Goal: Transaction & Acquisition: Purchase product/service

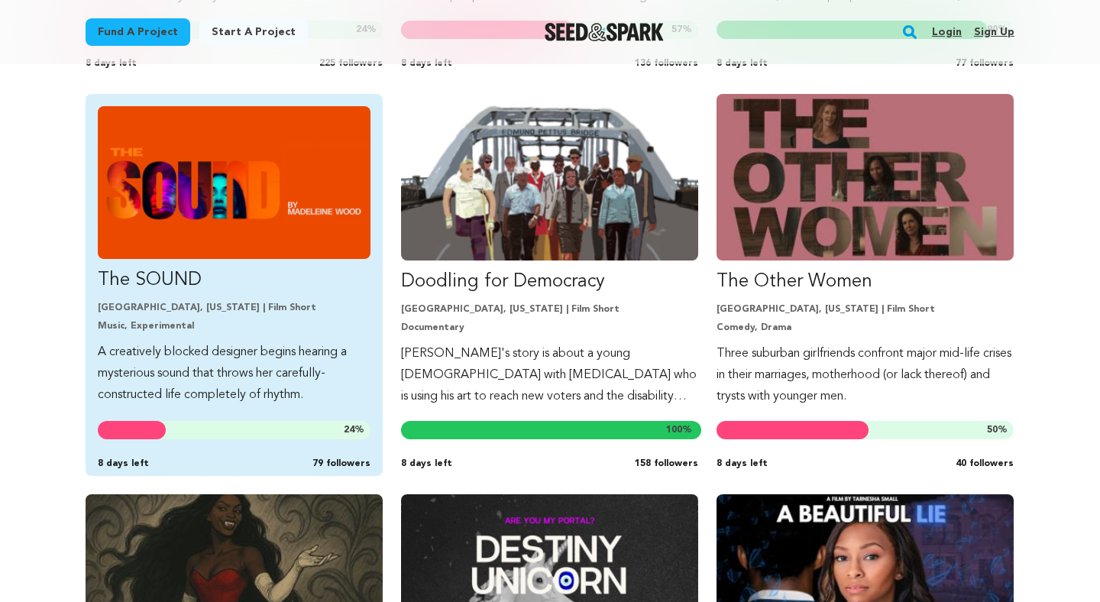
scroll to position [1216, 0]
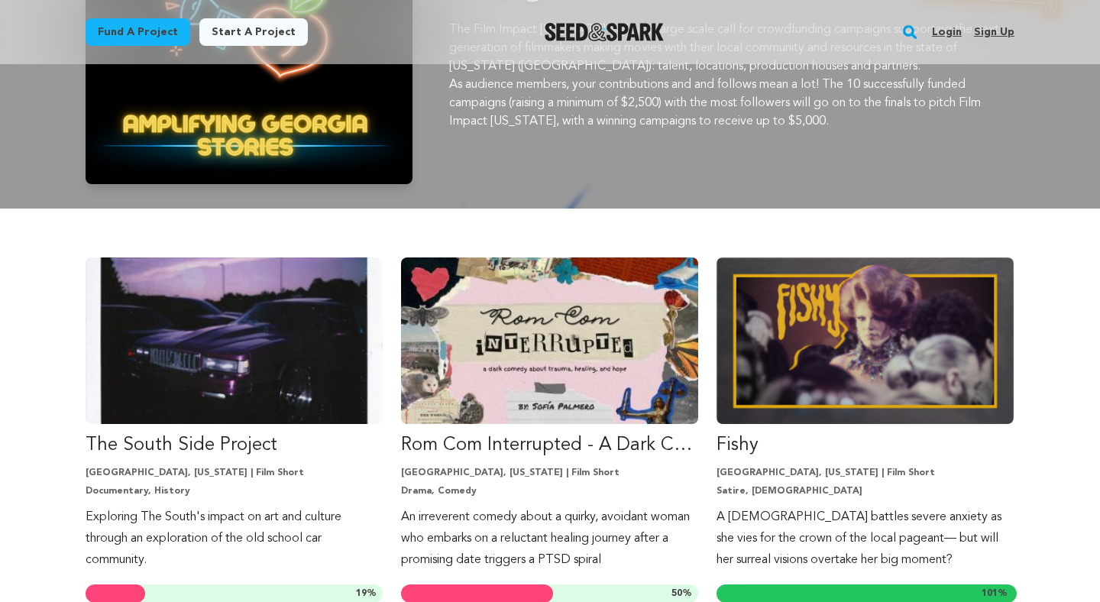
scroll to position [241, 0]
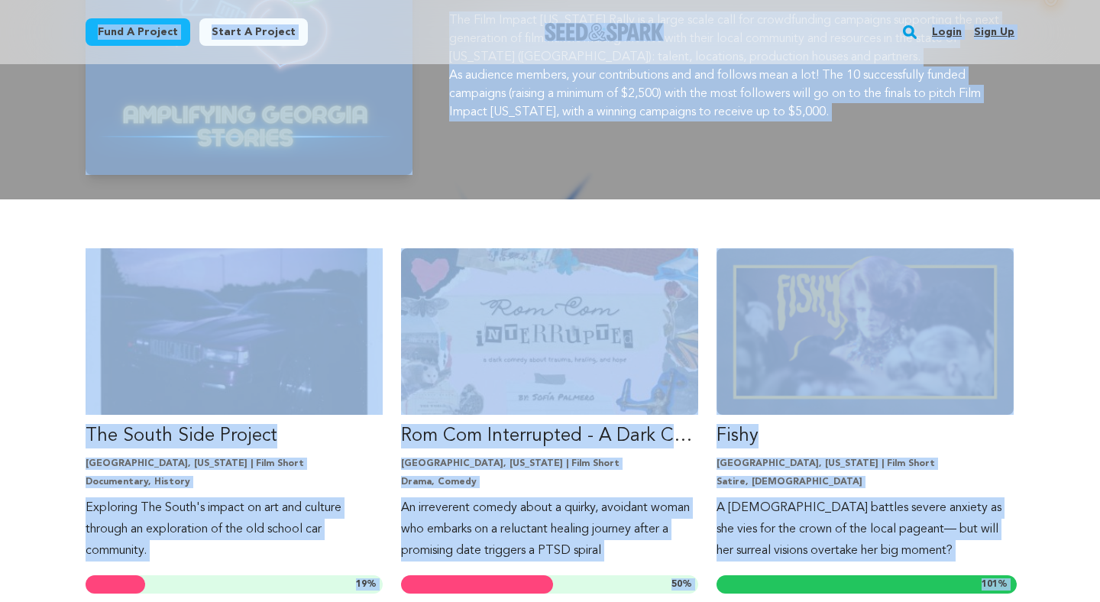
click at [786, 198] on div at bounding box center [550, 11] width 1100 height 376
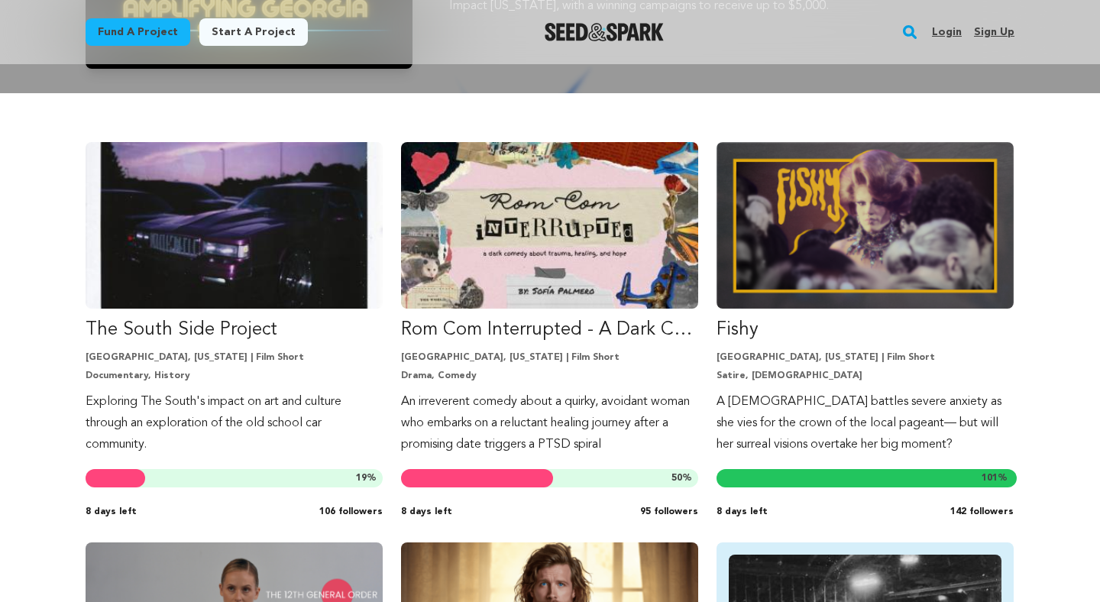
scroll to position [346, 0]
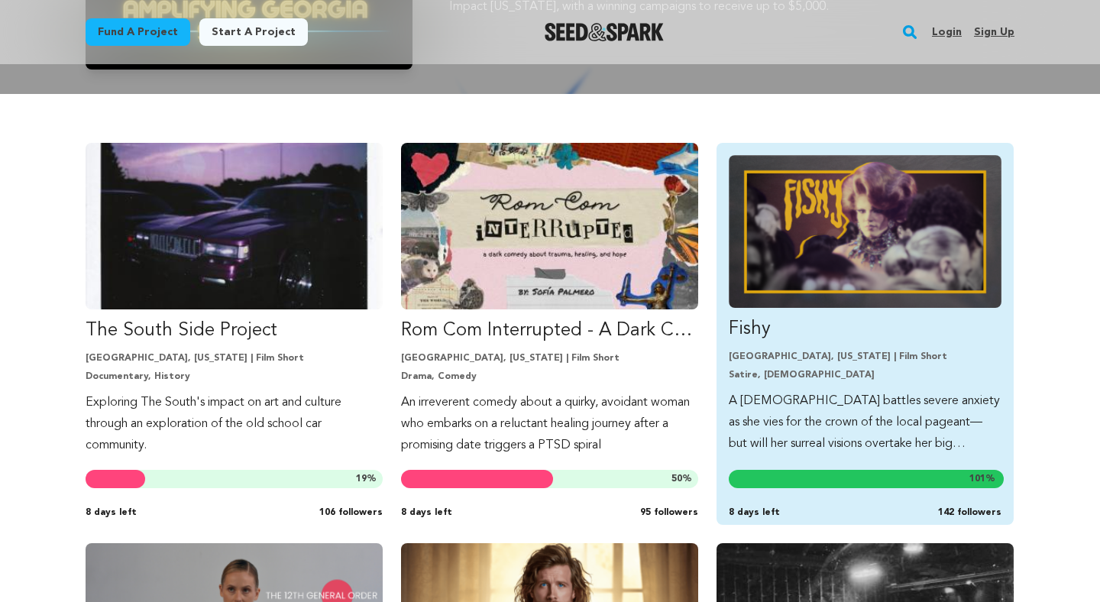
click at [923, 268] on img "Fund Fishy" at bounding box center [865, 231] width 273 height 153
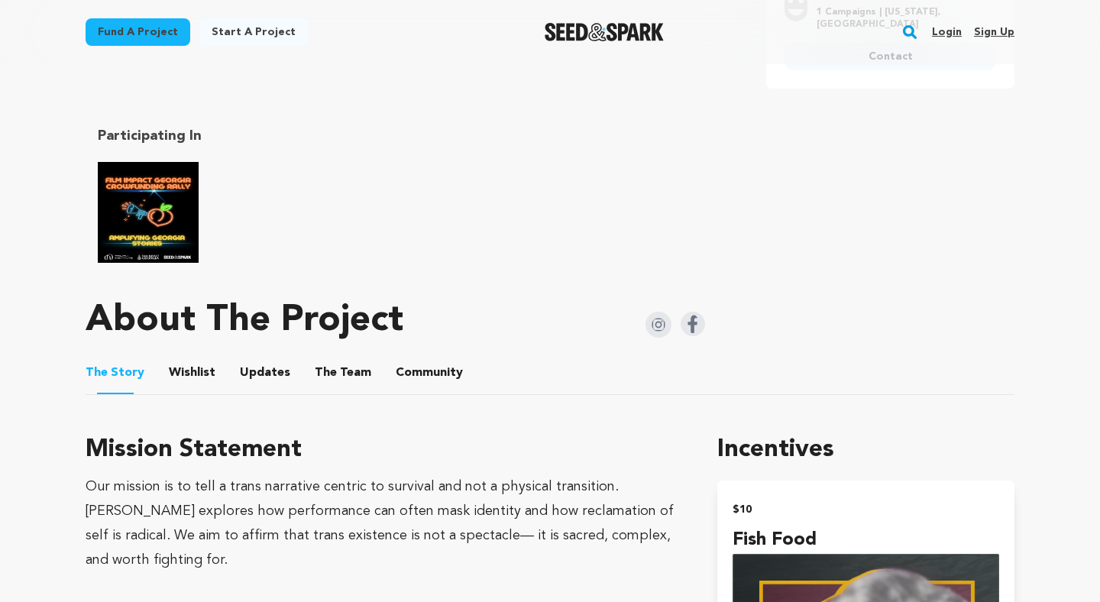
scroll to position [693, 0]
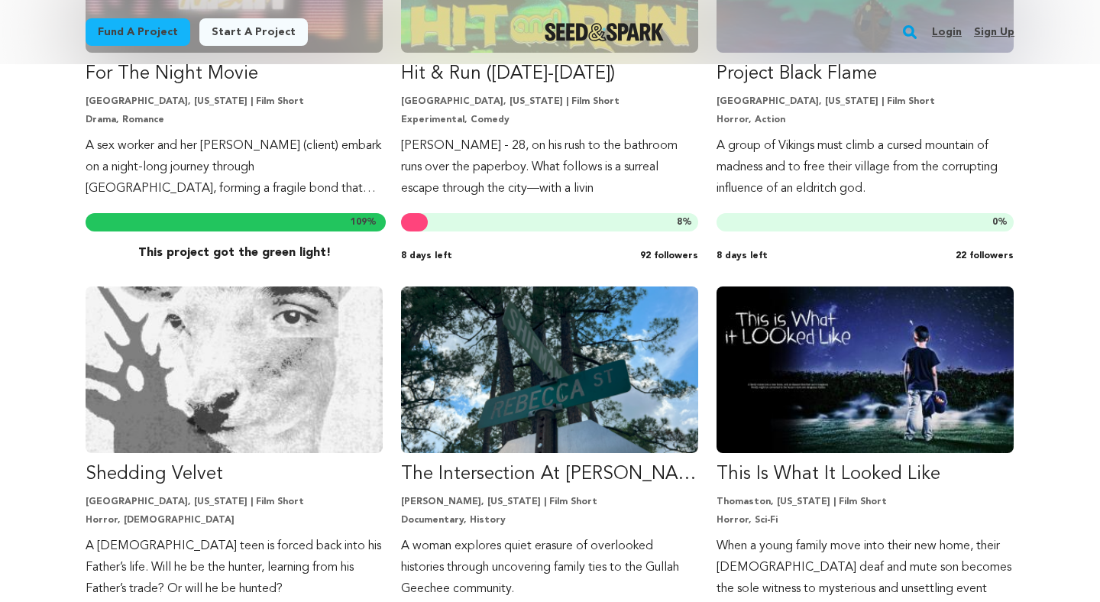
scroll to position [3067, 0]
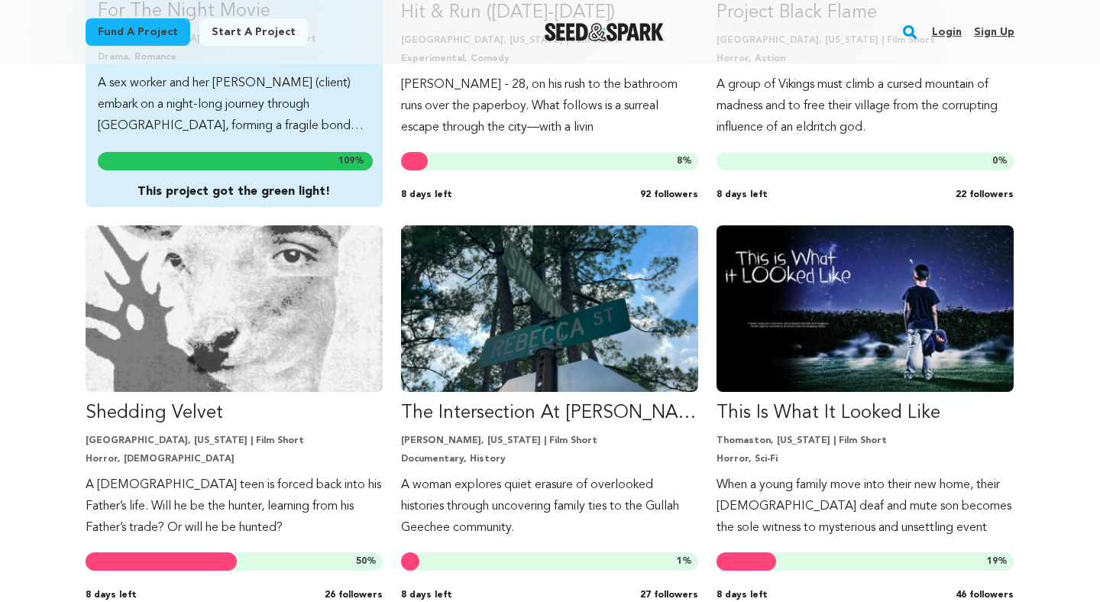
click at [265, 147] on div "For The Night Movie Atlanta, Georgia | Film Short Drama, Romance A sex worker a…" at bounding box center [234, 16] width 297 height 382
click at [274, 104] on p "A sex worker and her john (client) embark on a night-long journey through Atlan…" at bounding box center [234, 105] width 273 height 64
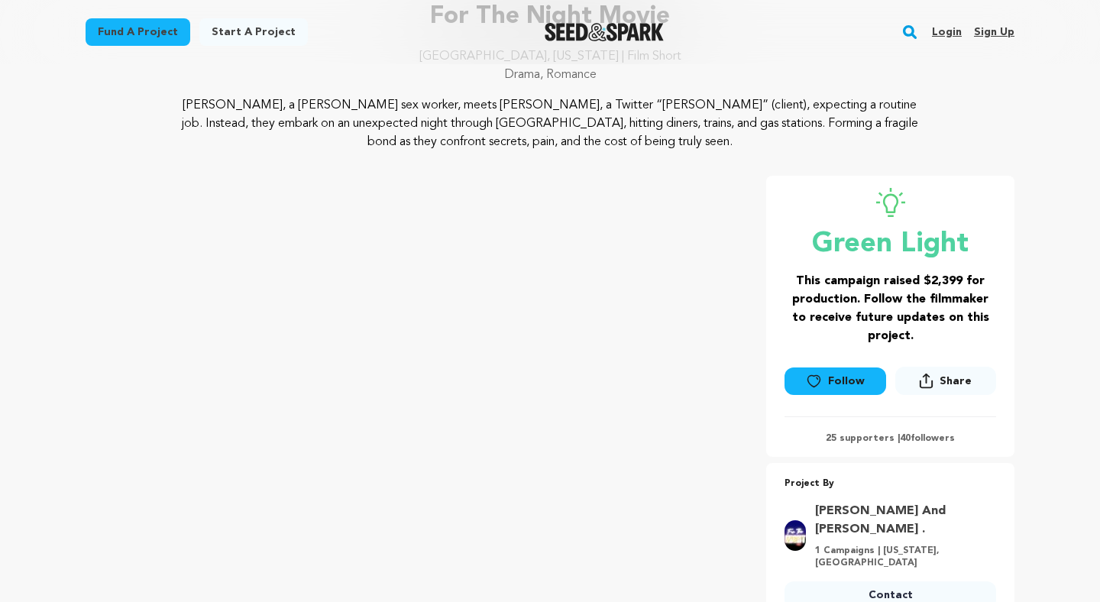
scroll to position [137, 0]
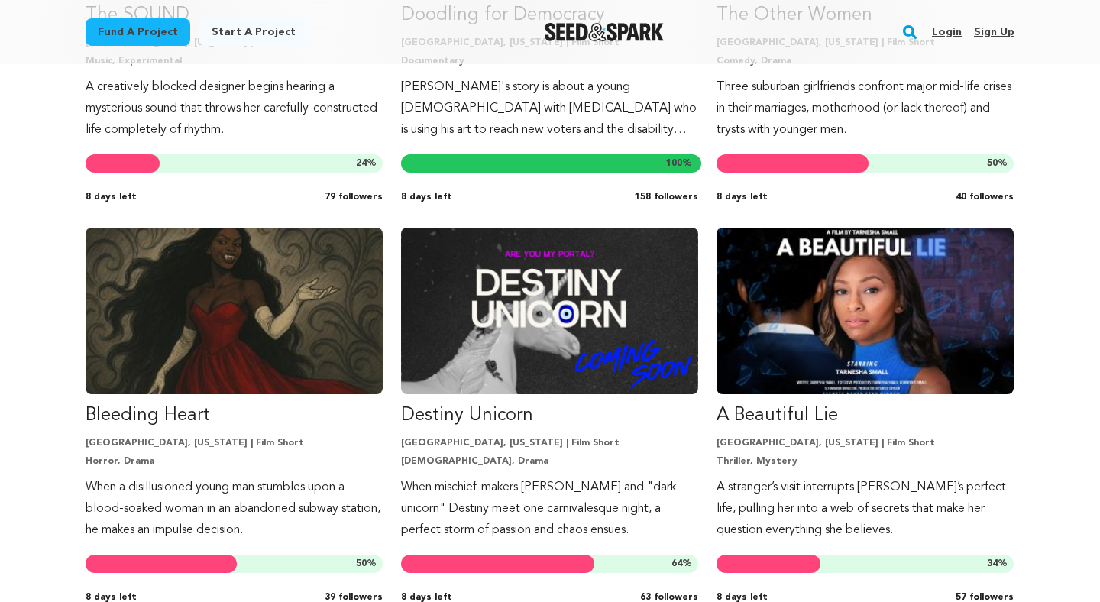
scroll to position [1336, 0]
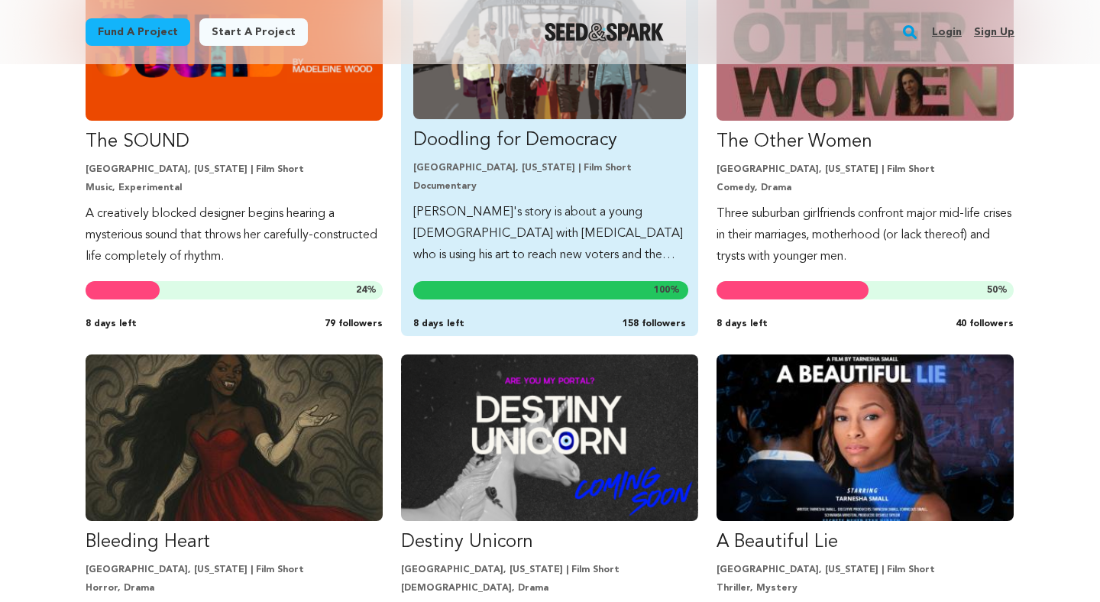
click at [528, 199] on link "Doodling for Democracy Albany, Georgia | Film Short Documentary Derek's story i…" at bounding box center [549, 116] width 273 height 300
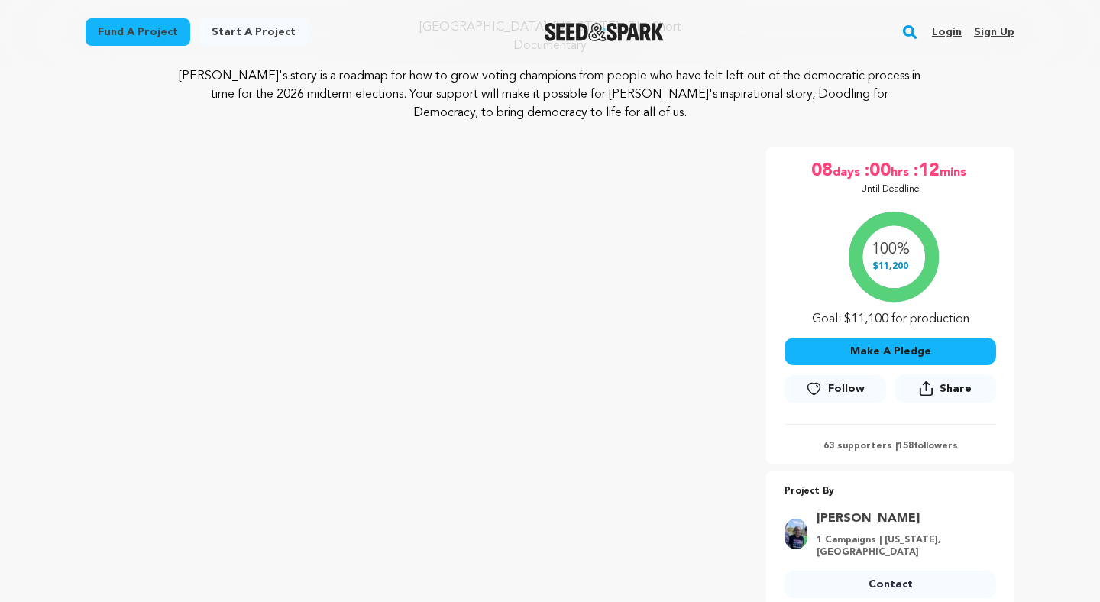
scroll to position [150, 0]
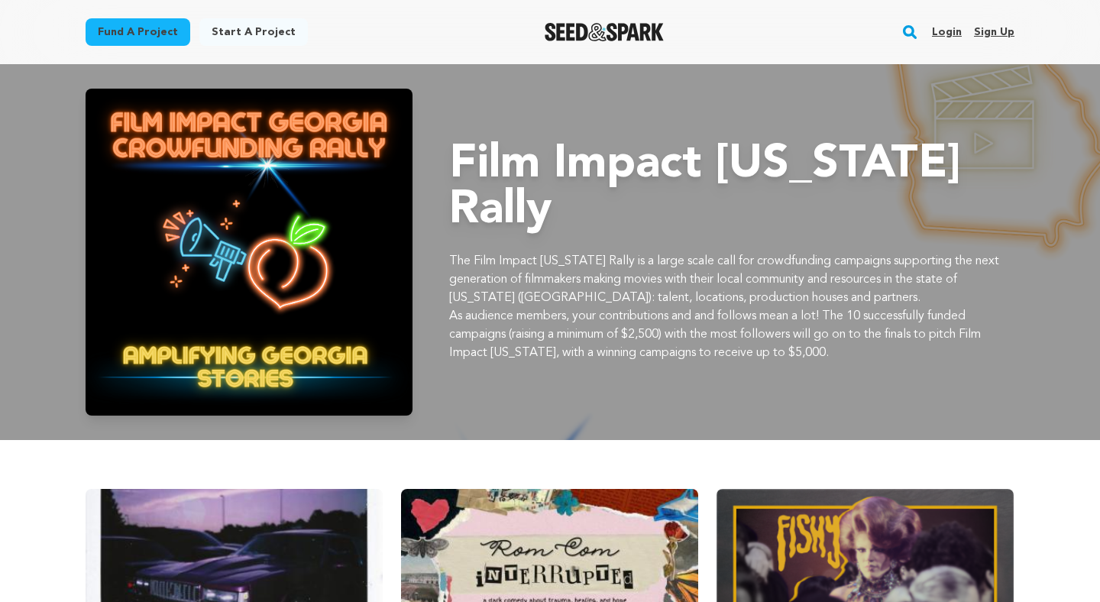
scroll to position [1336, 0]
